Goal: Feedback & Contribution: Leave review/rating

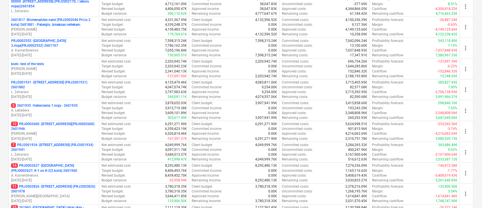
scroll to position [138, 0]
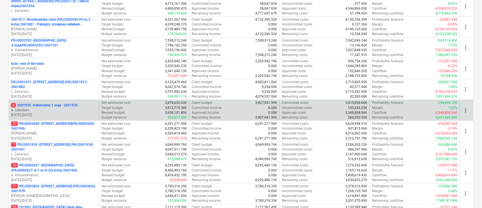
click at [59, 108] on p "A. Lebedevs" at bounding box center [54, 110] width 86 height 5
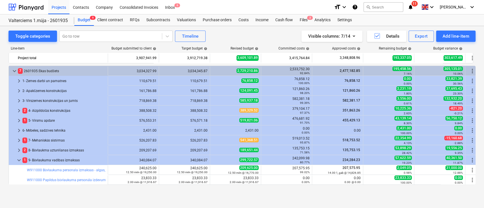
scroll to position [17, 0]
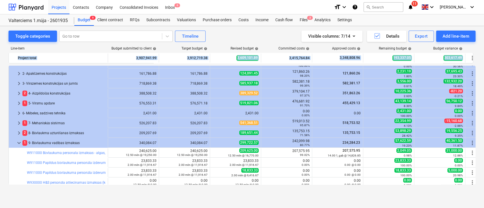
drag, startPoint x: 475, startPoint y: 84, endPoint x: 476, endPoint y: 47, distance: 37.1
click at [476, 47] on div "Toggle categories Go to row Timeline Visible columns : 7/14 Details Export Add …" at bounding box center [242, 111] width 484 height 170
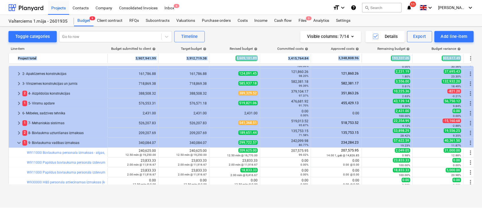
scroll to position [0, 0]
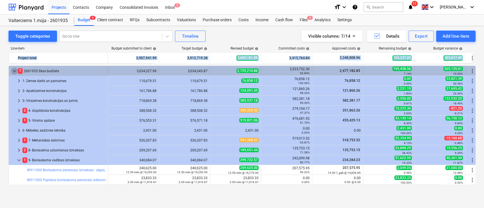
click at [11, 69] on span "keyboard_arrow_down" at bounding box center [14, 71] width 7 height 7
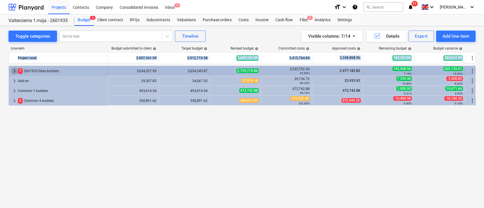
click at [12, 70] on span "keyboard_arrow_right" at bounding box center [14, 71] width 7 height 7
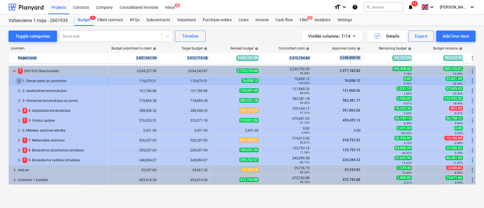
click at [18, 81] on span "keyboard_arrow_right" at bounding box center [19, 81] width 7 height 7
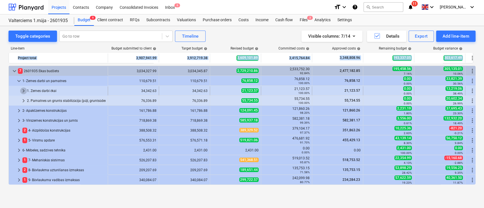
click at [22, 89] on span "keyboard_arrow_right" at bounding box center [23, 91] width 7 height 7
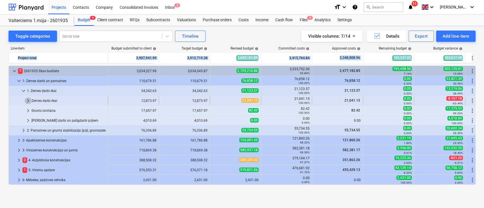
click at [26, 100] on span "keyboard_arrow_right" at bounding box center [28, 101] width 7 height 7
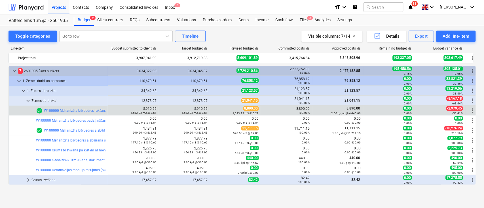
click at [73, 113] on div "check_circle W100000 Mehanizēta būvbedres rakšana līdz 400mm virs projekta atzī…" at bounding box center [97, 110] width 123 height 7
click at [70, 111] on link "W100000 Mehanizēta būvbedres rakšana līdz 400mm virs projekta atzīmes" at bounding box center [101, 111] width 115 height 4
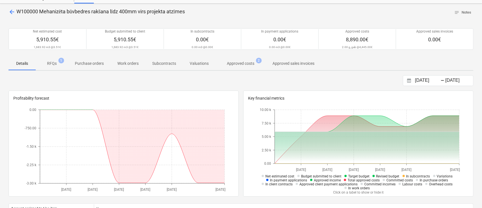
scroll to position [31, 0]
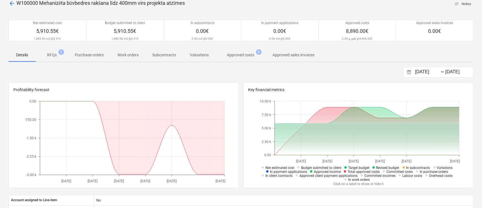
click at [55, 55] on p "RFQs" at bounding box center [52, 55] width 10 height 6
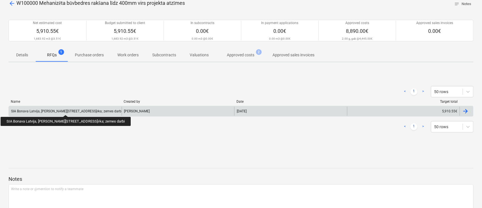
click at [56, 110] on div "SIA Bonava Latvija, [PERSON_NAME][STREET_ADDRESS]ēka; zemes darbi" at bounding box center [66, 111] width 111 height 4
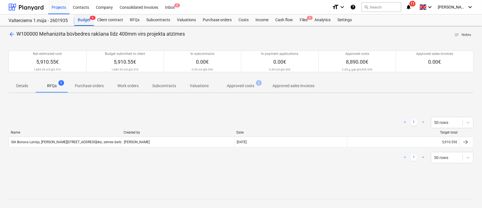
scroll to position [31, 0]
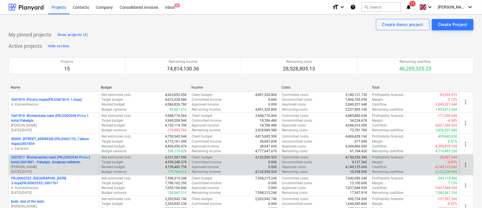
click at [38, 158] on p "2601817 - Blūmenadāles nami (PRJ2002046 Prūšu 2 kārta) 2601881 - Pabeigts. Izma…" at bounding box center [54, 160] width 86 height 10
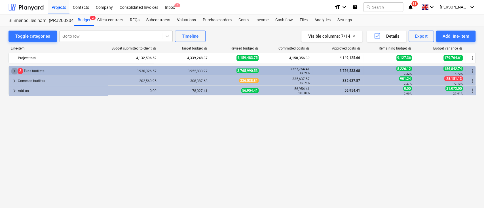
click at [13, 69] on span "keyboard_arrow_right" at bounding box center [14, 71] width 7 height 7
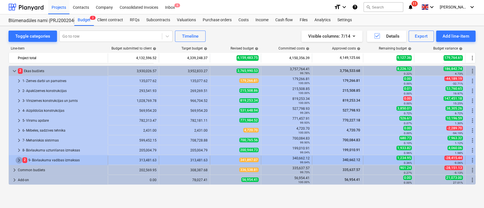
click at [17, 160] on span "keyboard_arrow_right" at bounding box center [19, 160] width 7 height 7
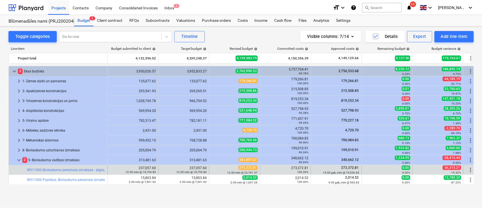
scroll to position [63, 0]
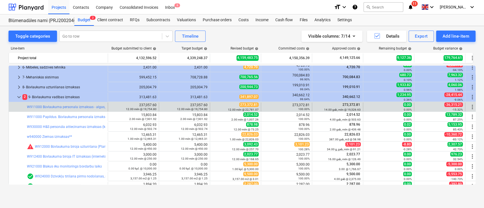
click at [65, 104] on div "bar_chart W911000 Būvlaukuma personala izmaksas - algas, apdrošināšana, transpo…" at bounding box center [66, 107] width 79 height 9
click at [65, 108] on link "W911000 Būvlaukuma personala izmaksas - algas, apdrošināšana, transports, mob.[…" at bounding box center [130, 107] width 207 height 4
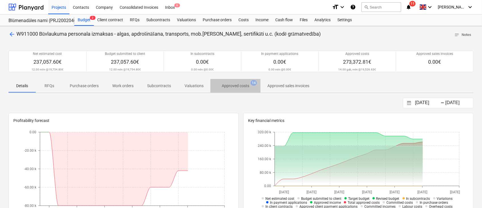
click at [231, 84] on p "Approved costs" at bounding box center [235, 86] width 27 height 6
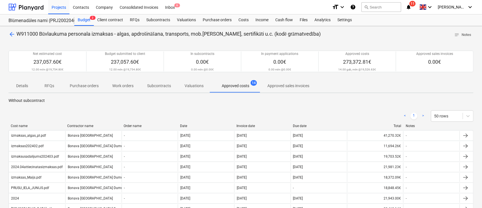
drag, startPoint x: 481, startPoint y: 26, endPoint x: 483, endPoint y: 63, distance: 37.2
click at [482, 63] on html "Projects Contacts Company Consolidated Invoices Inbox 6 format_size keyboard_ar…" at bounding box center [241, 104] width 482 height 208
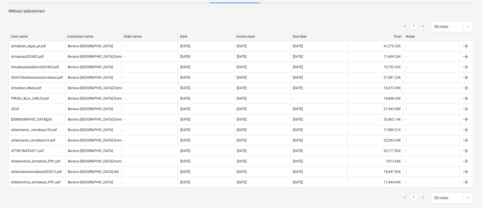
scroll to position [84, 0]
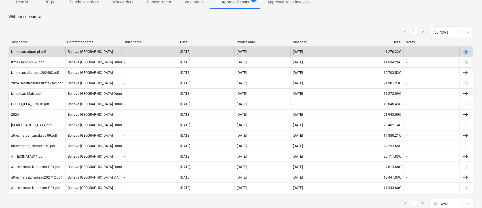
click at [38, 50] on div "izmaksas_algas_pl.pdf" at bounding box center [28, 52] width 35 height 4
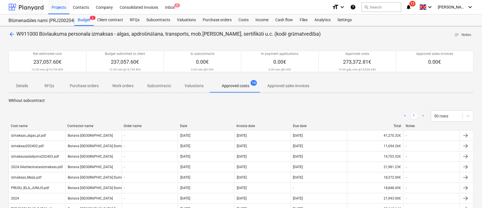
scroll to position [84, 0]
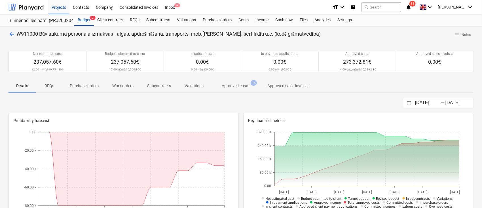
click at [13, 31] on span "arrow_back" at bounding box center [12, 34] width 7 height 7
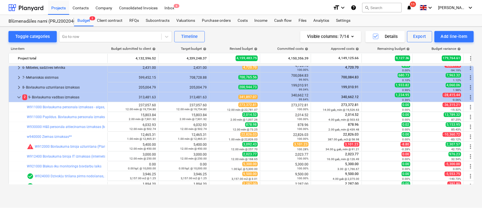
scroll to position [125, 0]
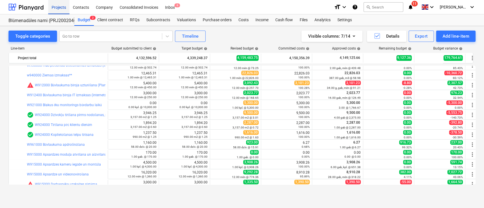
click at [58, 6] on div "Projects" at bounding box center [58, 7] width 21 height 14
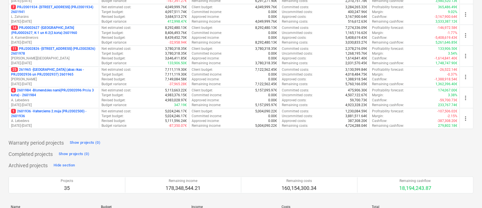
scroll to position [274, 0]
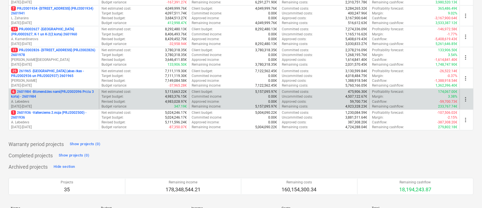
click at [54, 92] on p "6 2601984 - Blūmendāles nami(PRJ2002096 Prūšu 3 kārta) - 2601984" at bounding box center [54, 95] width 86 height 10
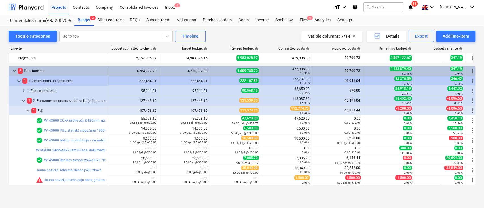
scroll to position [27, 0]
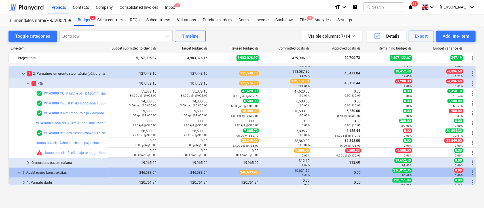
click at [18, 171] on span "keyboard_arrow_down" at bounding box center [19, 173] width 7 height 7
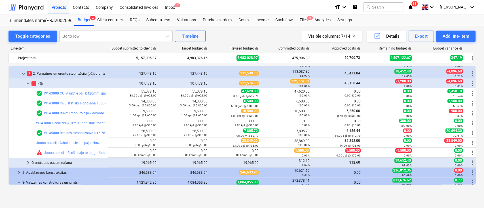
scroll to position [105, 0]
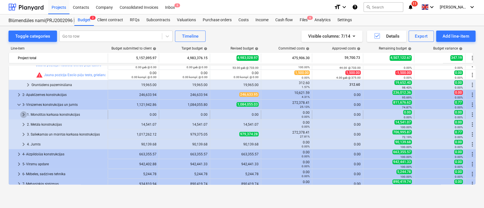
click at [20, 112] on span "keyboard_arrow_right" at bounding box center [23, 114] width 7 height 7
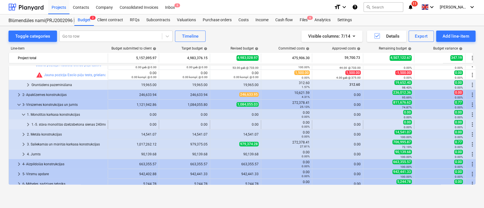
click at [24, 124] on div at bounding box center [18, 124] width 14 height 9
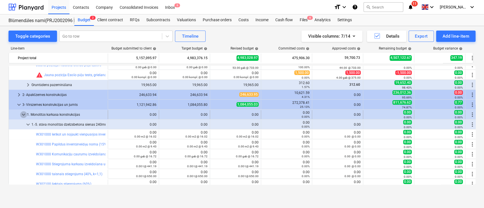
click at [22, 113] on span "keyboard_arrow_down" at bounding box center [23, 114] width 7 height 7
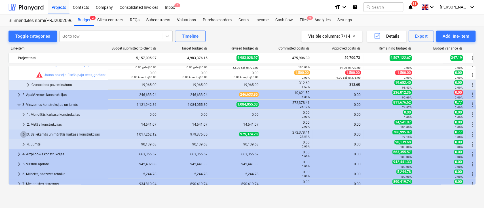
click at [23, 133] on span "keyboard_arrow_right" at bounding box center [23, 134] width 7 height 7
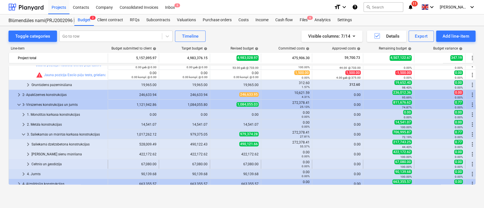
scroll to position [133, 0]
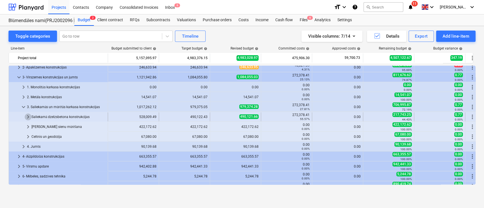
click at [28, 116] on span "keyboard_arrow_right" at bounding box center [28, 117] width 7 height 7
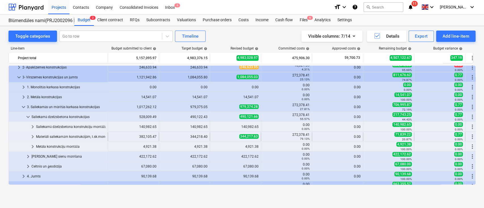
click at [40, 138] on div "Materiāli saliekamām konstrukcijām, t.sk.monolītā betona pārsegumu daļām (atsev…" at bounding box center [70, 136] width 69 height 9
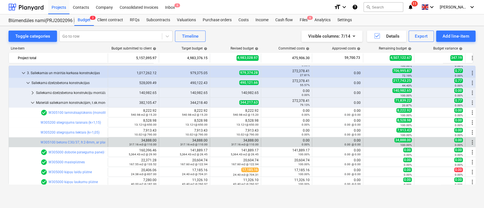
scroll to position [171, 0]
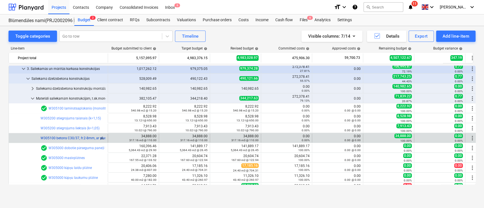
click at [59, 138] on link "W305100 betons C30/37, fr.2-8mm, ar plastifikatoru (k=1,un1,07) ar piegādi un s…" at bounding box center [109, 138] width 137 height 4
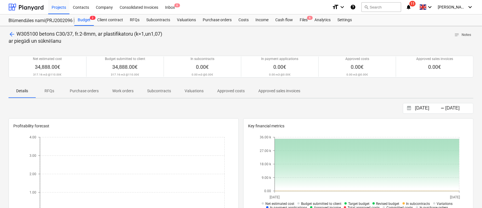
drag, startPoint x: 8, startPoint y: 31, endPoint x: 10, endPoint y: 35, distance: 5.3
click at [10, 35] on div "arrow_back W305100 betons C30/37, fr.2-8mm, ar plastifikatoru (k=1,un1,07) ar p…" at bounding box center [241, 204] width 482 height 356
click at [10, 35] on span "arrow_back" at bounding box center [12, 34] width 7 height 7
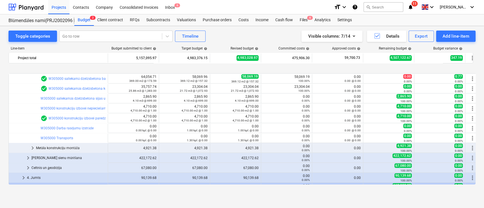
scroll to position [307, 0]
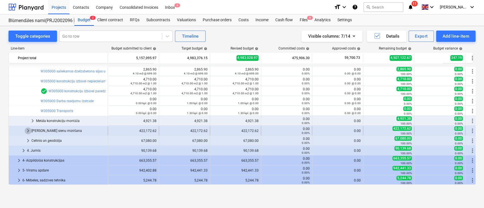
click at [27, 129] on span "keyboard_arrow_right" at bounding box center [28, 131] width 7 height 7
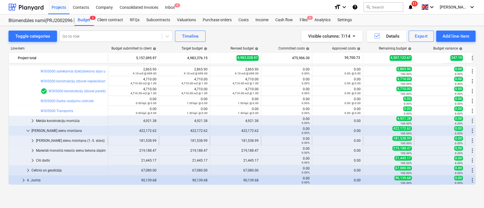
click at [38, 139] on div "[PERSON_NAME] sienu mūrēšana (1.-5. stāvs)" at bounding box center [70, 140] width 69 height 9
click at [33, 140] on span "keyboard_arrow_right" at bounding box center [32, 140] width 7 height 7
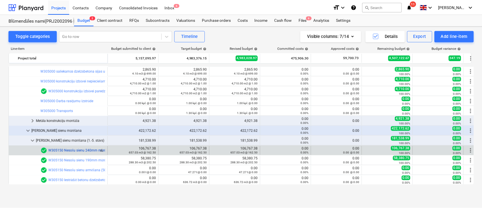
scroll to position [348, 0]
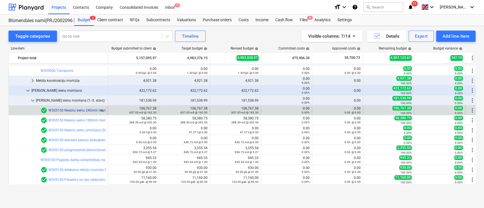
click at [77, 109] on link "W305150 Nesošu sienu 240mm mūrēšana (t.sk.bloku pārsedzes, instrumenti 10EUR/m3)" at bounding box center [115, 111] width 135 height 4
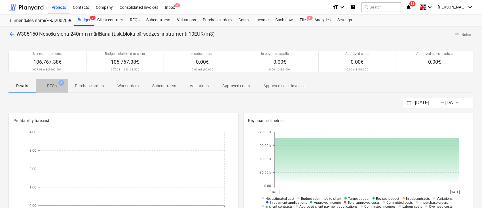
click at [51, 87] on p "RFQs" at bounding box center [52, 86] width 10 height 6
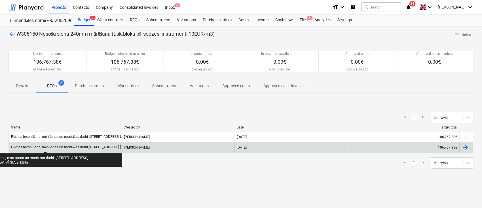
click at [45, 147] on div "Plātnes betonēšana, mūrēšanas un montāžas darbi, [STREET_ADDRESS] [GEOGRAPHIC_D…" at bounding box center [90, 147] width 159 height 4
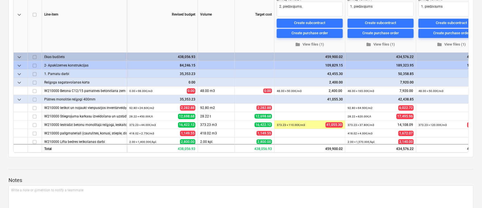
scroll to position [122, 0]
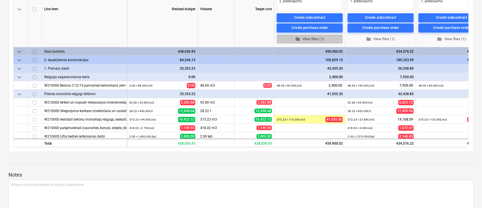
click at [312, 37] on span "folder View files (1)" at bounding box center [310, 39] width 62 height 7
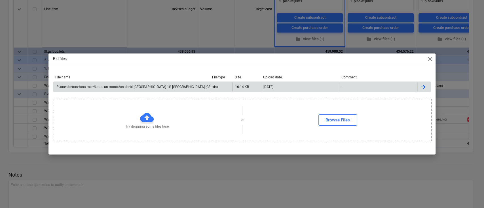
click at [139, 86] on div "Plātnes betonēšana mūrēšanas un montāžas darbi [GEOGRAPHIC_DATA] 1G [GEOGRAPHIC…" at bounding box center [159, 87] width 207 height 4
click at [430, 60] on span "close" at bounding box center [429, 59] width 7 height 7
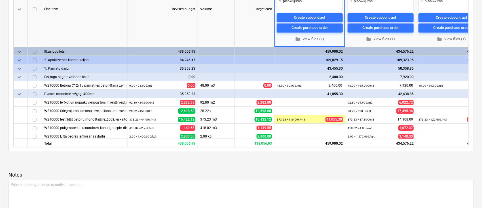
type textarea "x"
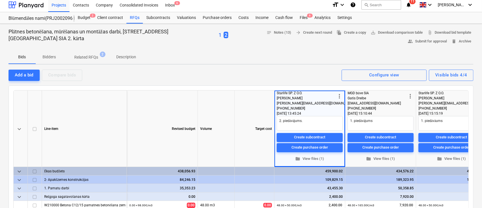
scroll to position [0, 0]
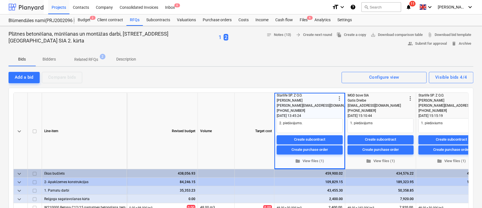
click at [33, 8] on div at bounding box center [26, 7] width 35 height 14
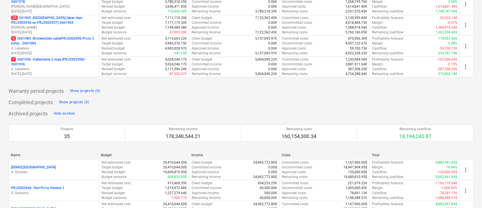
scroll to position [337, 0]
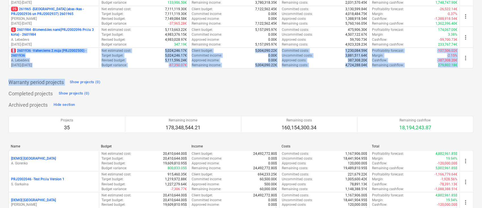
drag, startPoint x: 479, startPoint y: 86, endPoint x: 483, endPoint y: 32, distance: 54.3
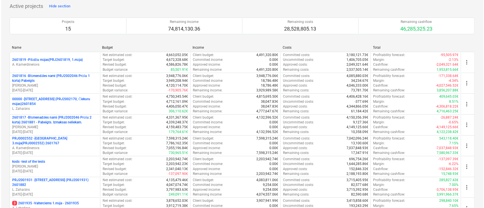
scroll to position [0, 0]
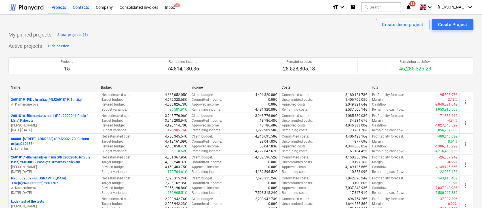
click at [80, 7] on div "Contacts" at bounding box center [80, 7] width 23 height 14
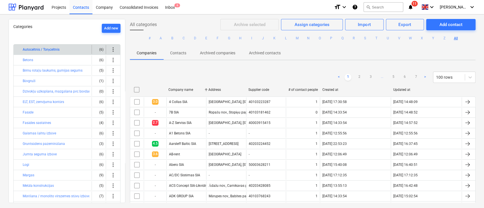
click at [49, 46] on button "Autoceltnis / Torņceltnis" at bounding box center [41, 49] width 37 height 7
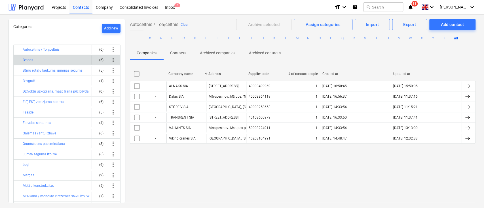
click at [29, 60] on button "Betons" at bounding box center [28, 60] width 10 height 7
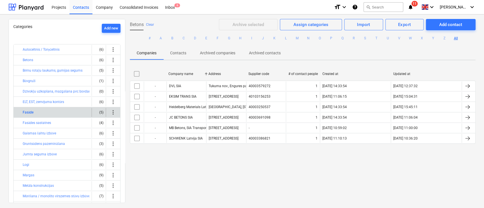
click at [26, 109] on button "Fasāde" at bounding box center [28, 112] width 11 height 7
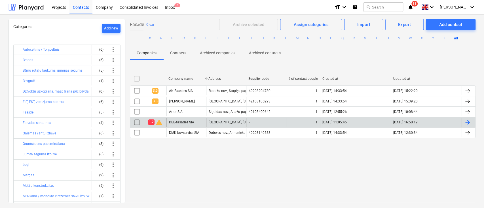
click at [152, 122] on span "1.2" at bounding box center [151, 122] width 7 height 5
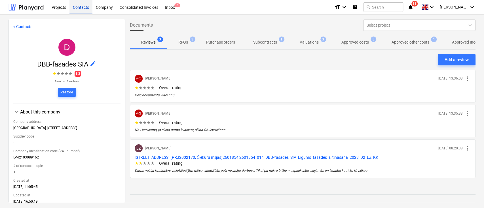
click at [85, 7] on div "Contacts" at bounding box center [80, 7] width 23 height 14
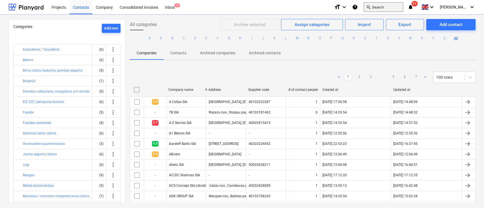
click at [393, 7] on button "search Search" at bounding box center [383, 7] width 40 height 10
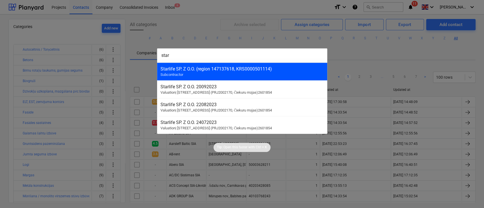
type input "star"
click at [201, 67] on div "Starlife SP. Z O.O. (region 147137618, KRS0000501114)" at bounding box center [241, 68] width 163 height 5
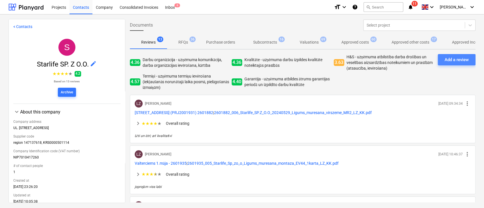
click at [450, 60] on div "Add a review" at bounding box center [457, 59] width 24 height 7
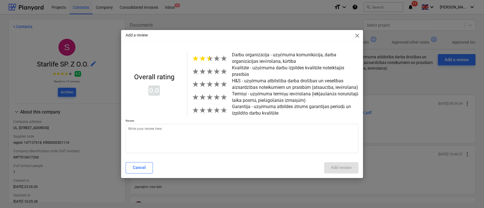
click at [209, 57] on span "★" at bounding box center [209, 58] width 7 height 9
click at [149, 133] on textarea at bounding box center [242, 138] width 233 height 29
click at [138, 166] on div "Cancel" at bounding box center [139, 167] width 13 height 7
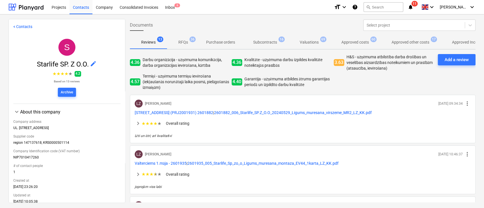
type textarea "x"
